Goal: Navigation & Orientation: Find specific page/section

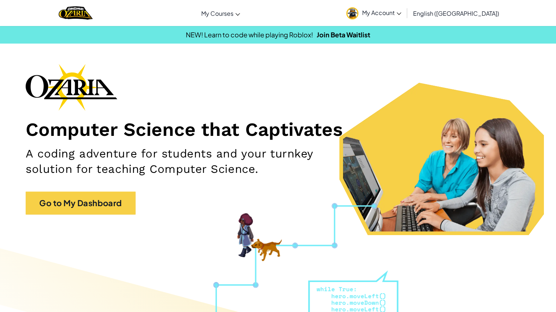
click at [136, 205] on div "Computer Science that Captivates A coding adventure for students and your turnk…" at bounding box center [278, 143] width 505 height 158
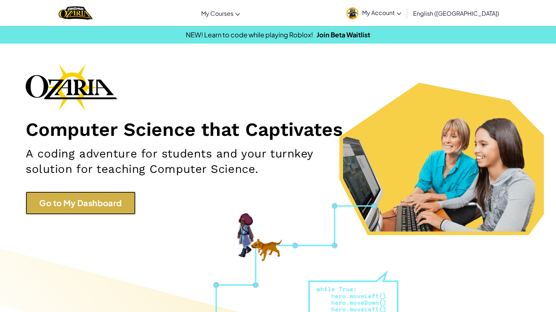
click at [131, 203] on link "Go to My Dashboard" at bounding box center [81, 203] width 110 height 23
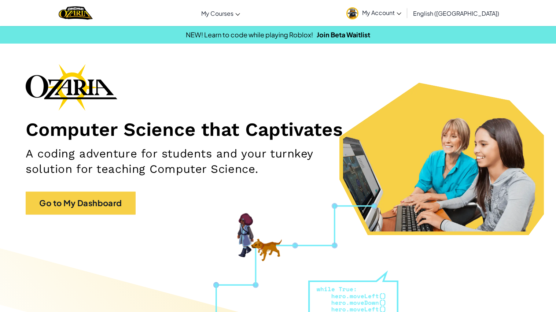
click at [401, 12] on span "My Account" at bounding box center [381, 13] width 39 height 8
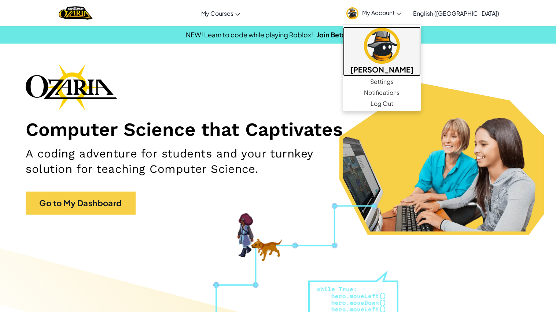
click at [400, 63] on img at bounding box center [382, 46] width 36 height 36
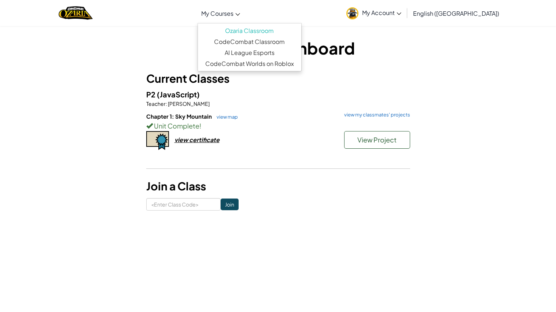
click at [244, 22] on link "My Courses" at bounding box center [221, 13] width 46 height 20
click at [275, 111] on div "P2 (JavaScript) Teacher : Philip Ashcroft Chapter 1: Sky Mountain view map view…" at bounding box center [278, 128] width 264 height 78
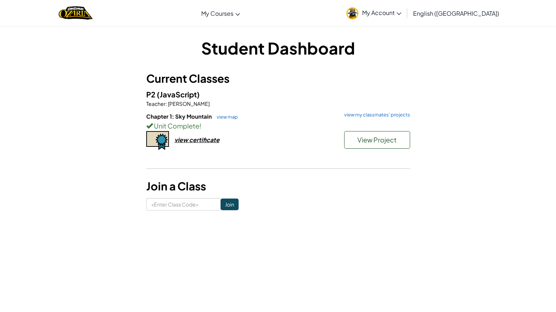
click at [475, 14] on span "English ([GEOGRAPHIC_DATA])" at bounding box center [456, 14] width 86 height 8
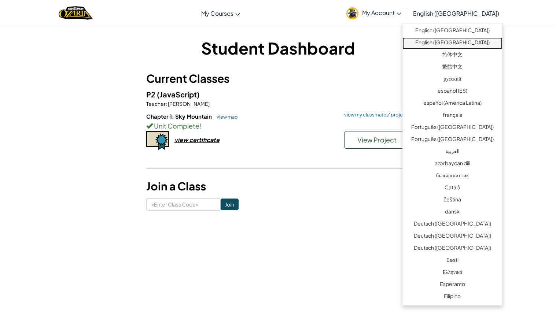
click at [456, 41] on link "English ([GEOGRAPHIC_DATA])" at bounding box center [453, 43] width 100 height 12
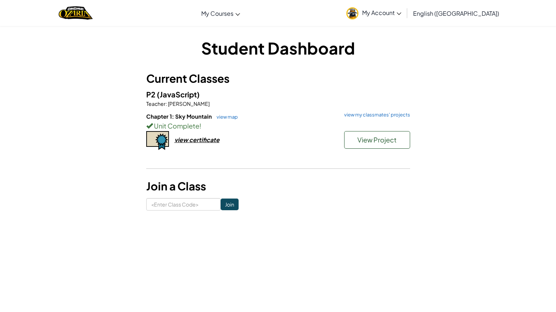
click at [463, 16] on span "English ([GEOGRAPHIC_DATA])" at bounding box center [456, 14] width 86 height 8
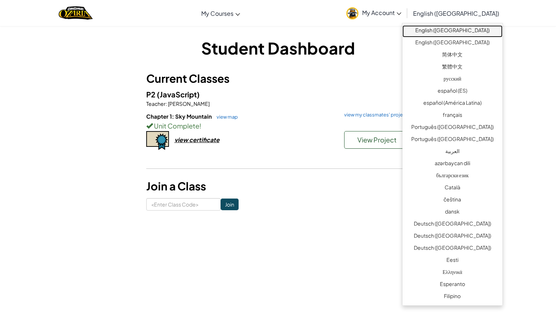
click at [461, 30] on link "English ([GEOGRAPHIC_DATA])" at bounding box center [453, 31] width 100 height 12
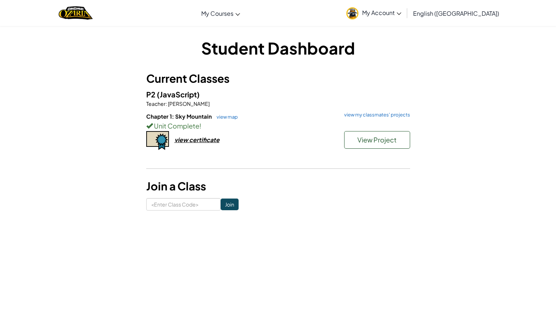
click at [464, 21] on link "English ([GEOGRAPHIC_DATA])" at bounding box center [456, 13] width 93 height 20
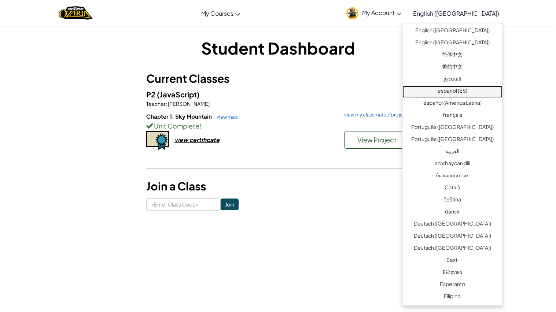
click at [467, 87] on link "español (ES)" at bounding box center [453, 92] width 100 height 12
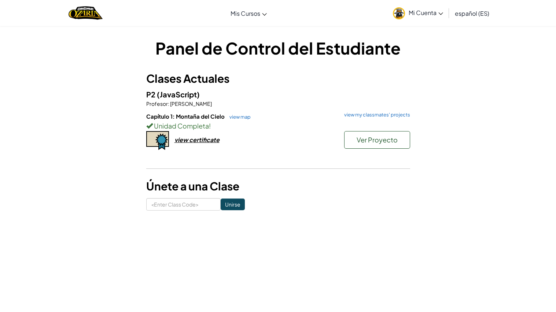
click at [469, 12] on span "español (ES)" at bounding box center [472, 14] width 34 height 8
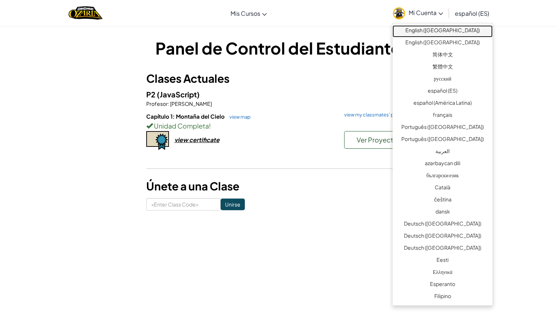
click at [474, 29] on link "English ([GEOGRAPHIC_DATA])" at bounding box center [443, 31] width 100 height 12
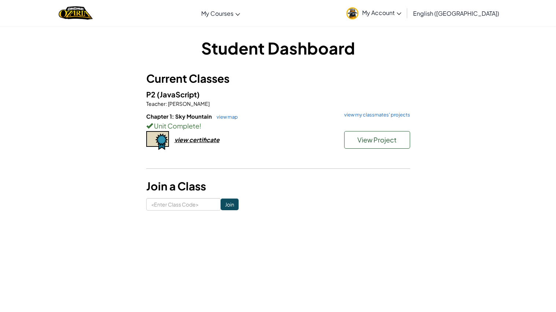
click at [471, 9] on link "English ([GEOGRAPHIC_DATA])" at bounding box center [456, 13] width 93 height 20
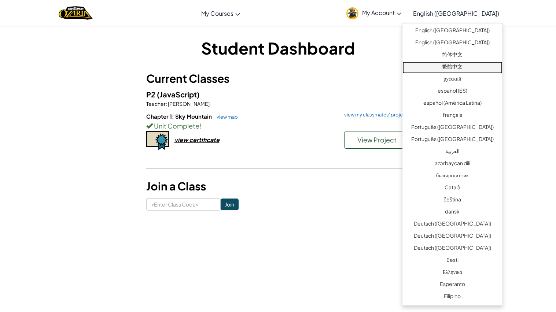
click at [457, 64] on link "繁體中文" at bounding box center [453, 68] width 100 height 12
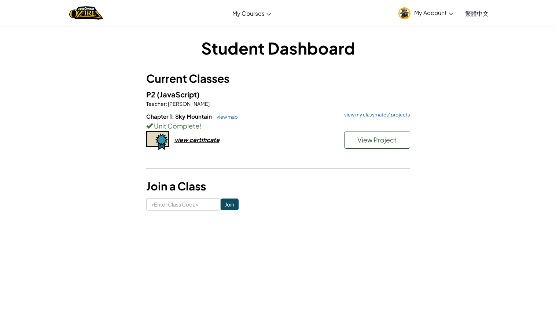
click at [471, 13] on span "繁體中文" at bounding box center [476, 14] width 23 height 8
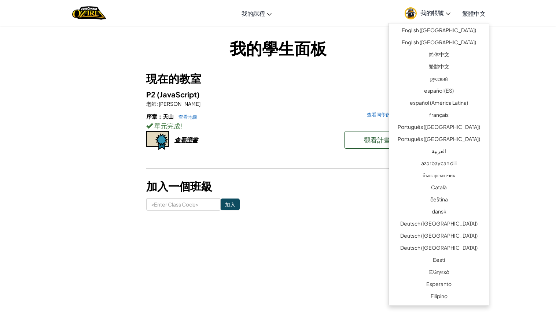
click at [471, 13] on span "繁體中文" at bounding box center [473, 14] width 23 height 8
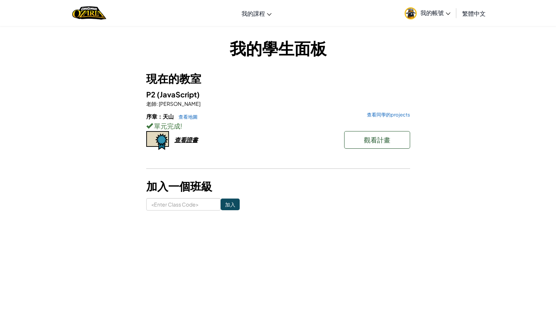
click at [471, 13] on span "繁體中文" at bounding box center [473, 14] width 23 height 8
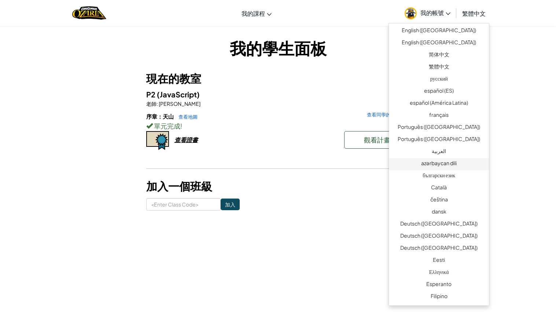
scroll to position [459, 0]
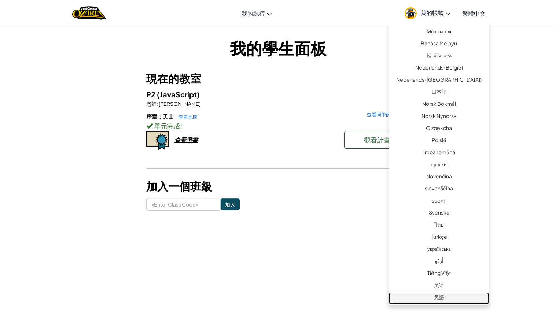
click at [464, 297] on link "吳語" at bounding box center [439, 299] width 100 height 12
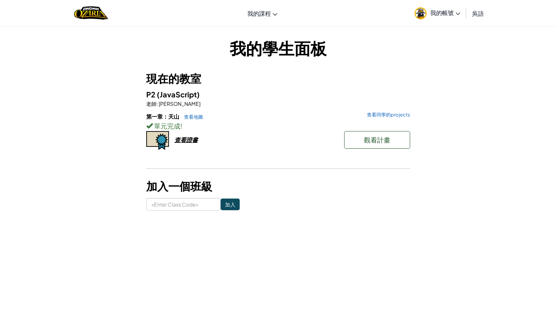
click at [479, 16] on span "吳語" at bounding box center [478, 14] width 12 height 8
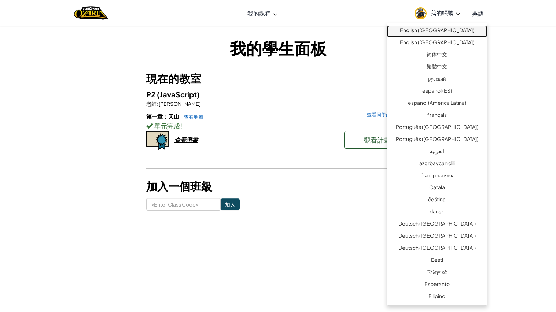
click at [459, 35] on link "English ([GEOGRAPHIC_DATA])" at bounding box center [437, 31] width 100 height 12
